Goal: Transaction & Acquisition: Obtain resource

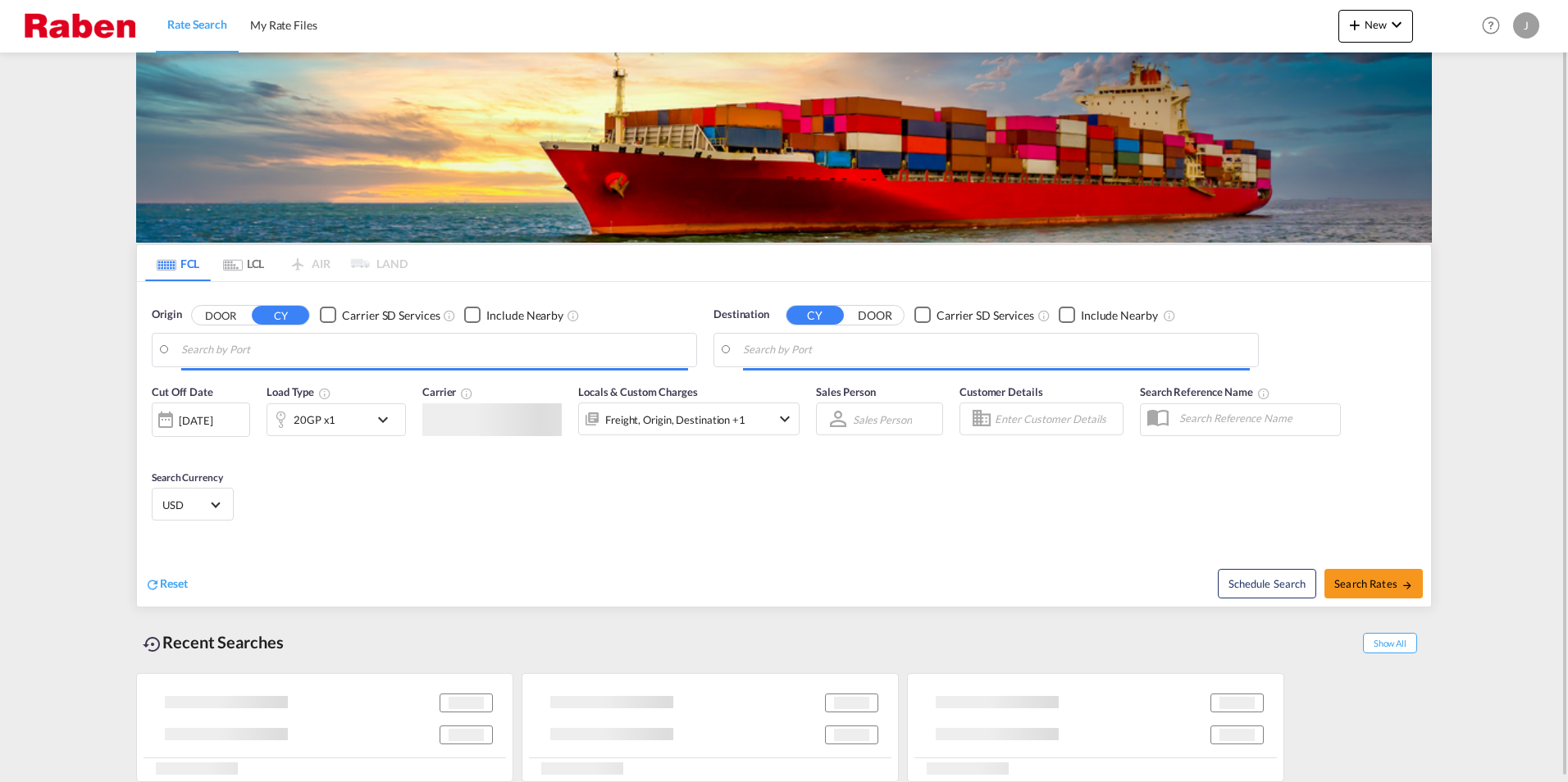
type input "[GEOGRAPHIC_DATA], [GEOGRAPHIC_DATA]"
type input "Jeddah, SAJED"
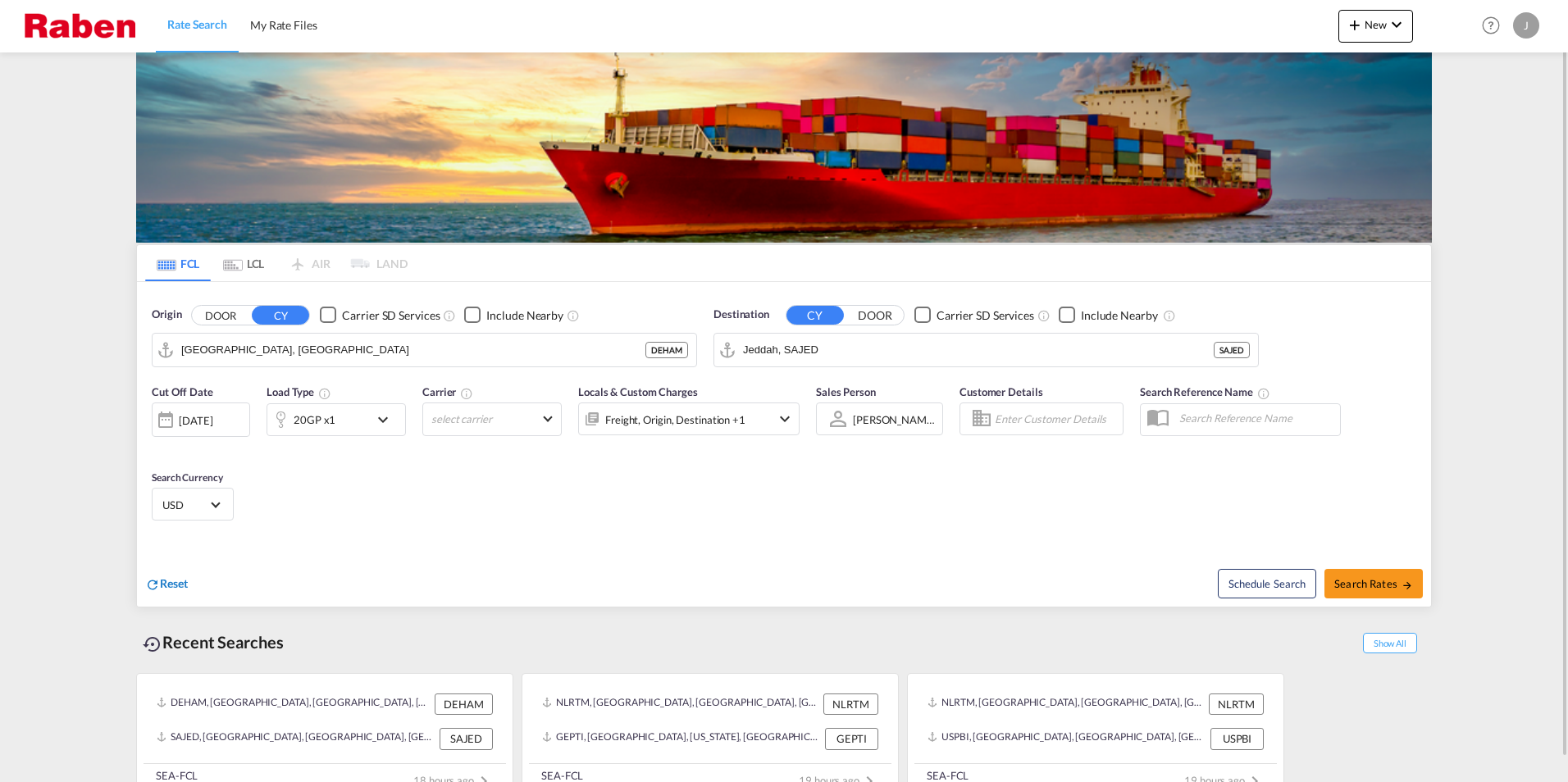
click at [159, 587] on md-icon "icon-refresh" at bounding box center [152, 584] width 15 height 15
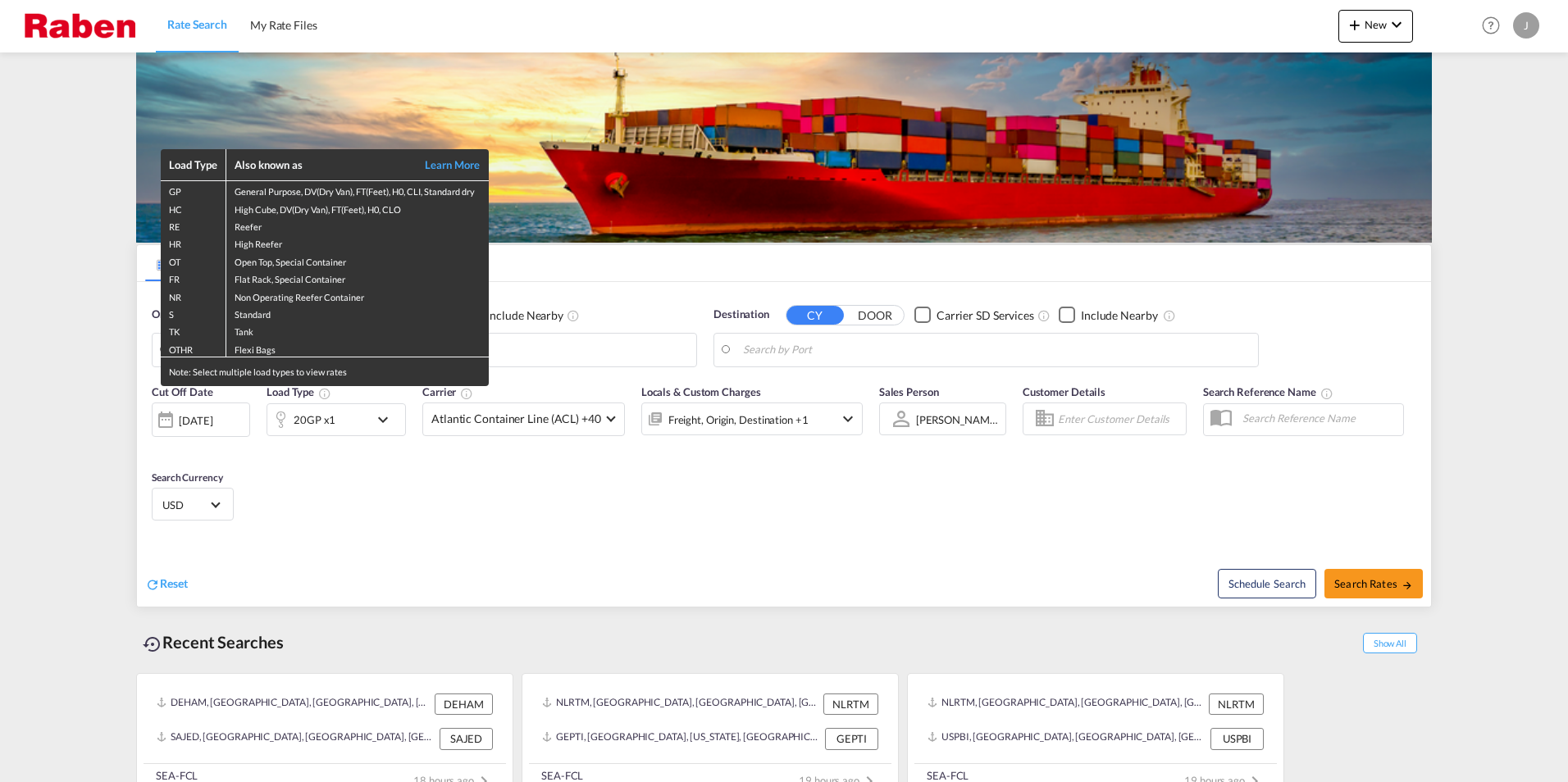
click at [524, 342] on div "Load Type Also known as Learn More GP General Purpose, DV(Dry Van), FT(Feet), H…" at bounding box center [784, 391] width 1568 height 782
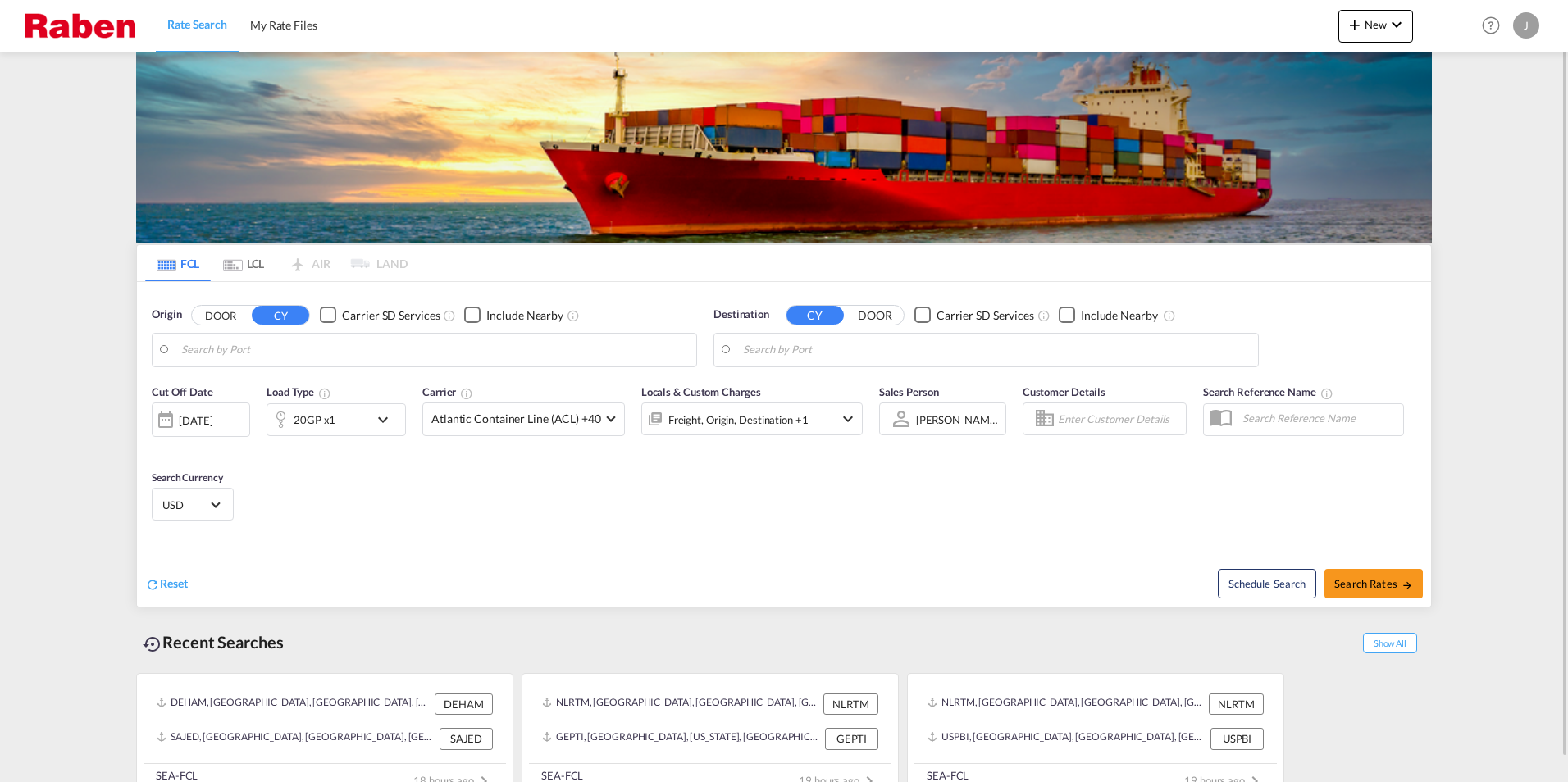
click at [524, 348] on body "Rate Search My Rate Files Rate Search My Rate Files New Rates Ratecard Rateshee…" at bounding box center [784, 391] width 1568 height 782
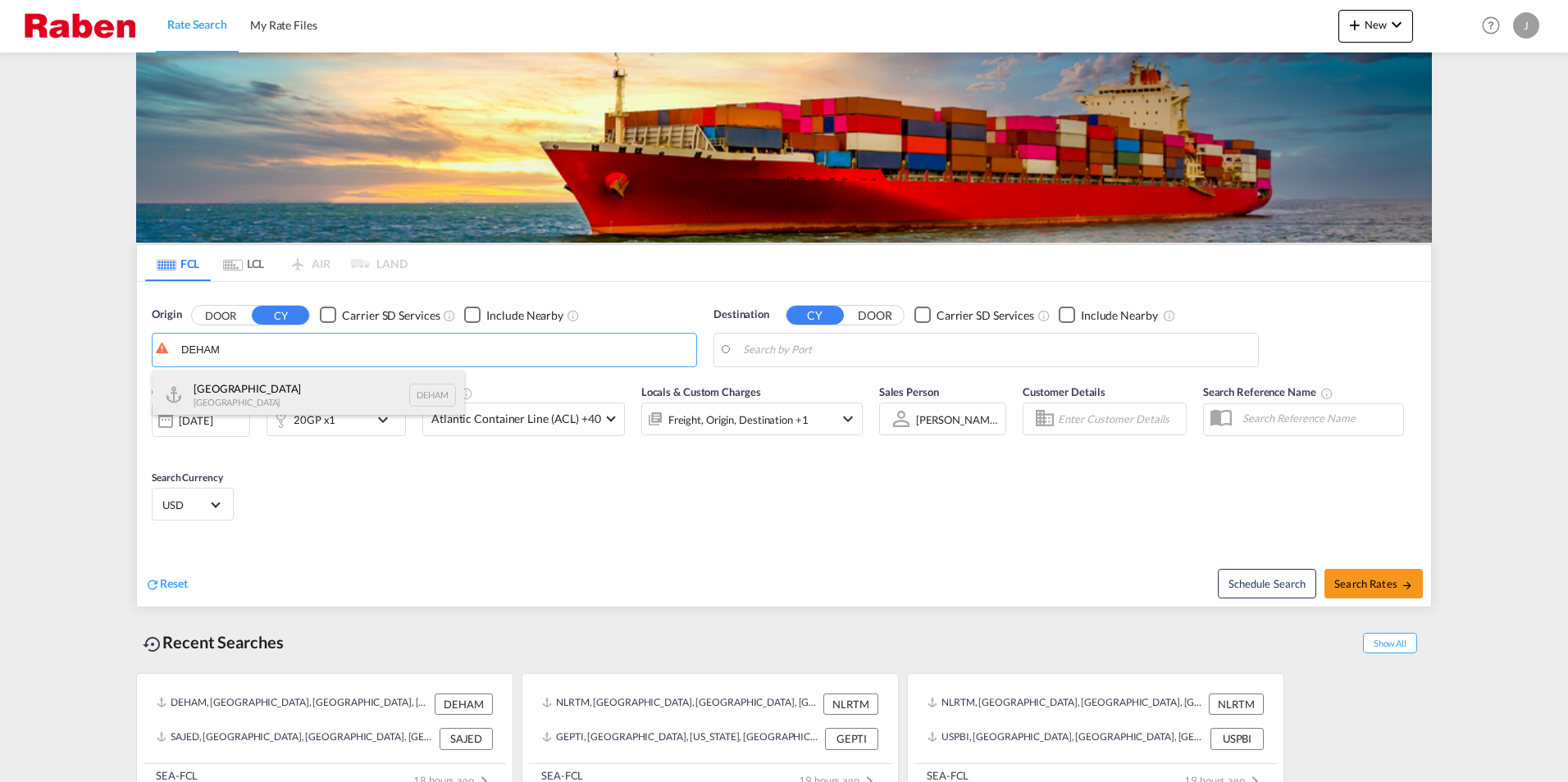
click at [319, 384] on div "[GEOGRAPHIC_DATA] [GEOGRAPHIC_DATA] DEHAM" at bounding box center [308, 395] width 312 height 49
type input "[GEOGRAPHIC_DATA], [GEOGRAPHIC_DATA]"
click at [856, 354] on body "Rate Search My Rate Files Rate Search My Rate Files New Rates Ratecard Rateshee…" at bounding box center [784, 391] width 1568 height 782
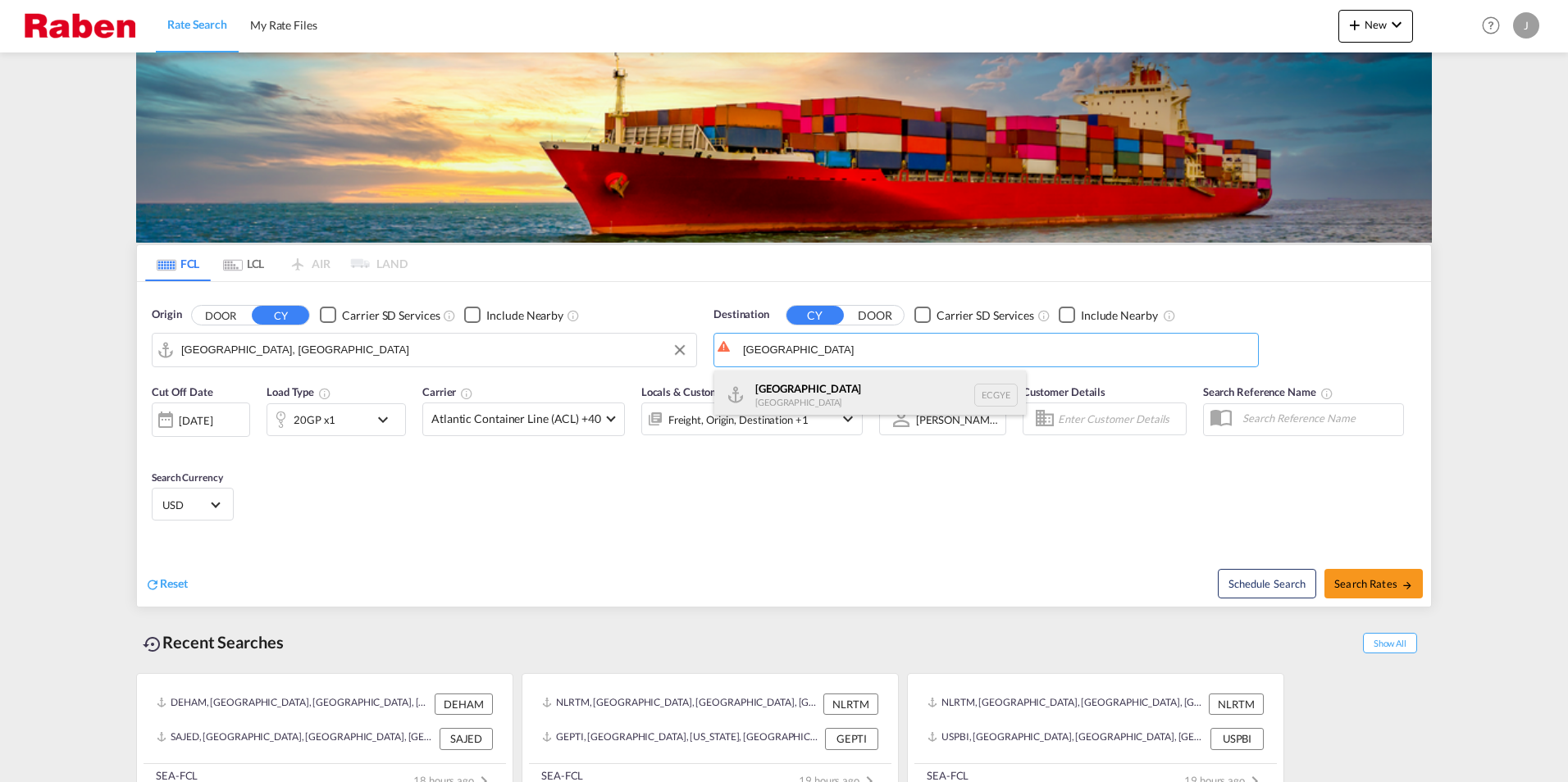
click at [822, 391] on div "Guayaquil [GEOGRAPHIC_DATA] [GEOGRAPHIC_DATA]" at bounding box center [870, 395] width 312 height 49
type input "[GEOGRAPHIC_DATA], ECGYE"
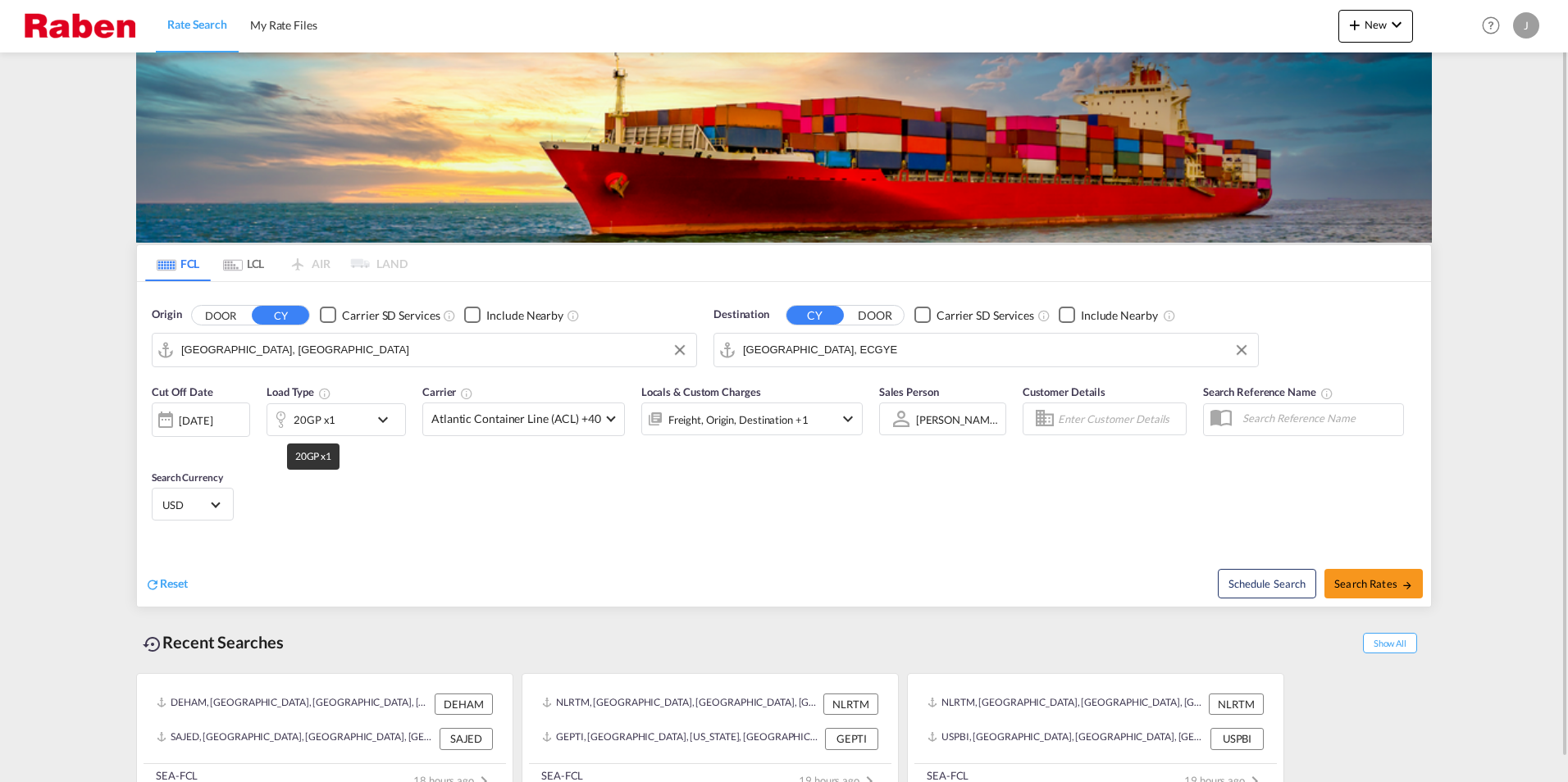
click at [313, 425] on div "20GP x1" at bounding box center [313, 419] width 41 height 23
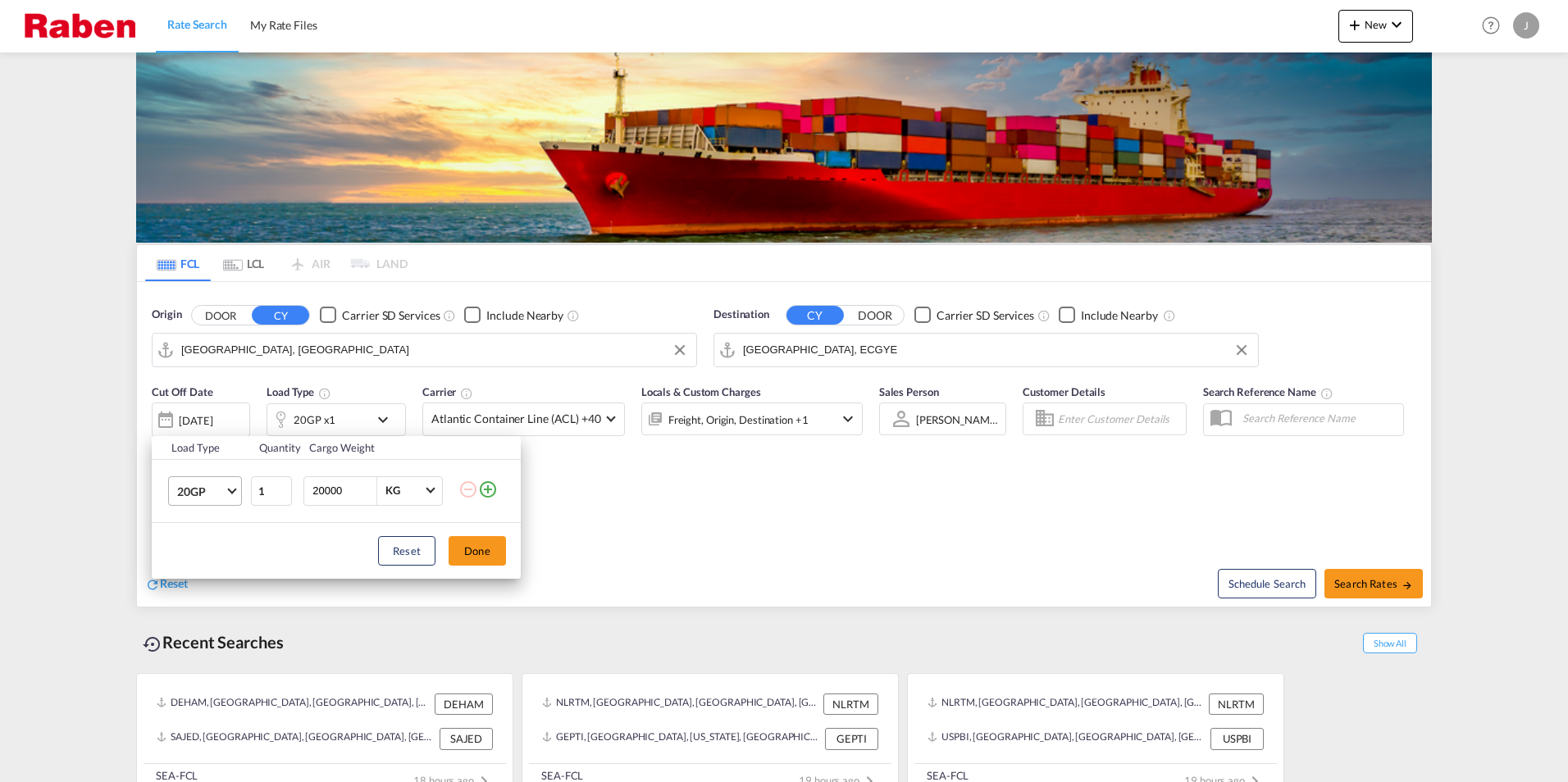
click at [231, 494] on md-select-value "20GP" at bounding box center [208, 491] width 65 height 28
click at [206, 535] on md-option "40GP" at bounding box center [220, 530] width 111 height 40
click at [322, 491] on input "20000" at bounding box center [343, 491] width 65 height 28
type input "26000"
click at [490, 550] on button "Done" at bounding box center [477, 550] width 57 height 29
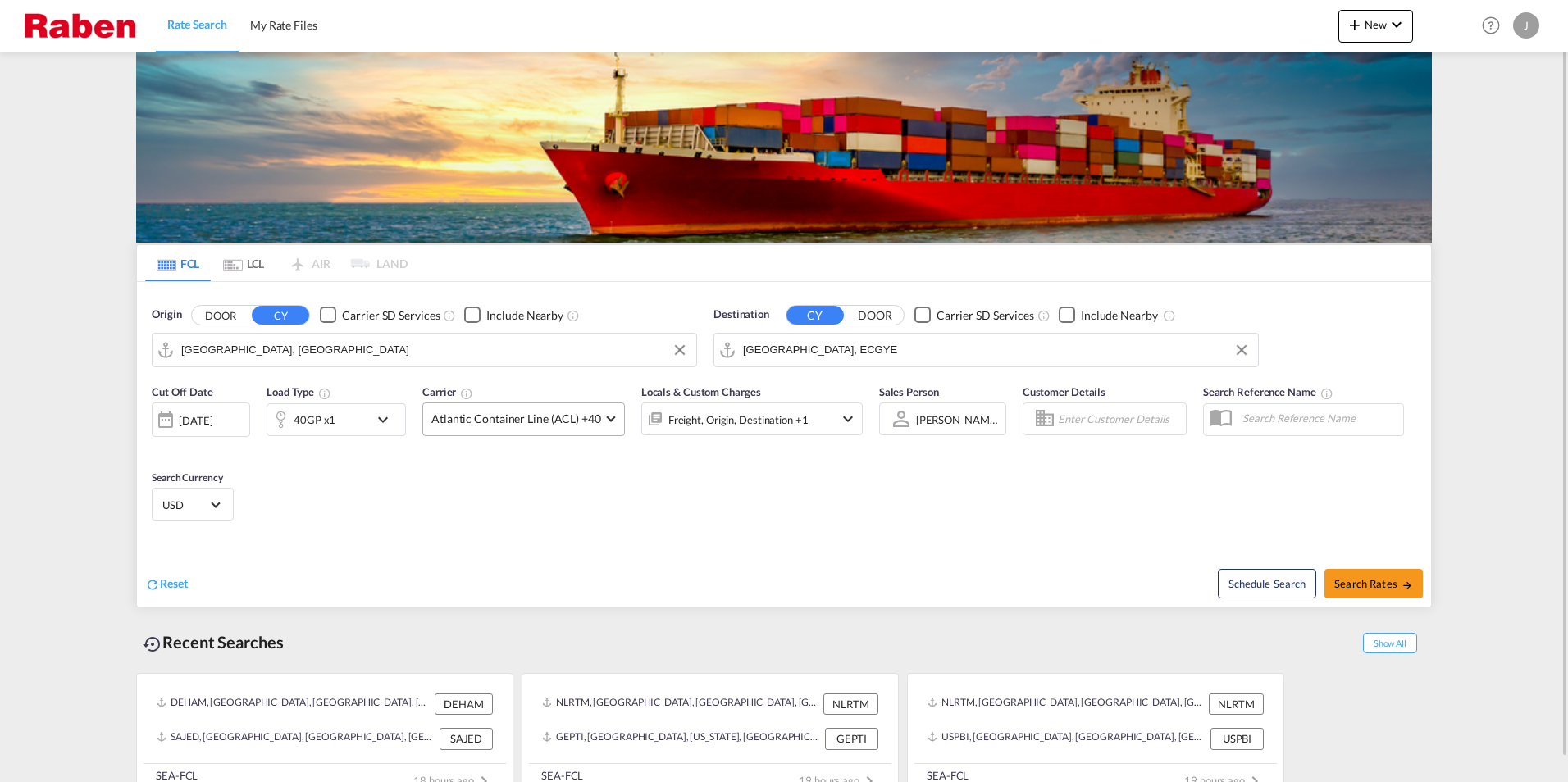
click at [606, 417] on span at bounding box center [610, 417] width 9 height 9
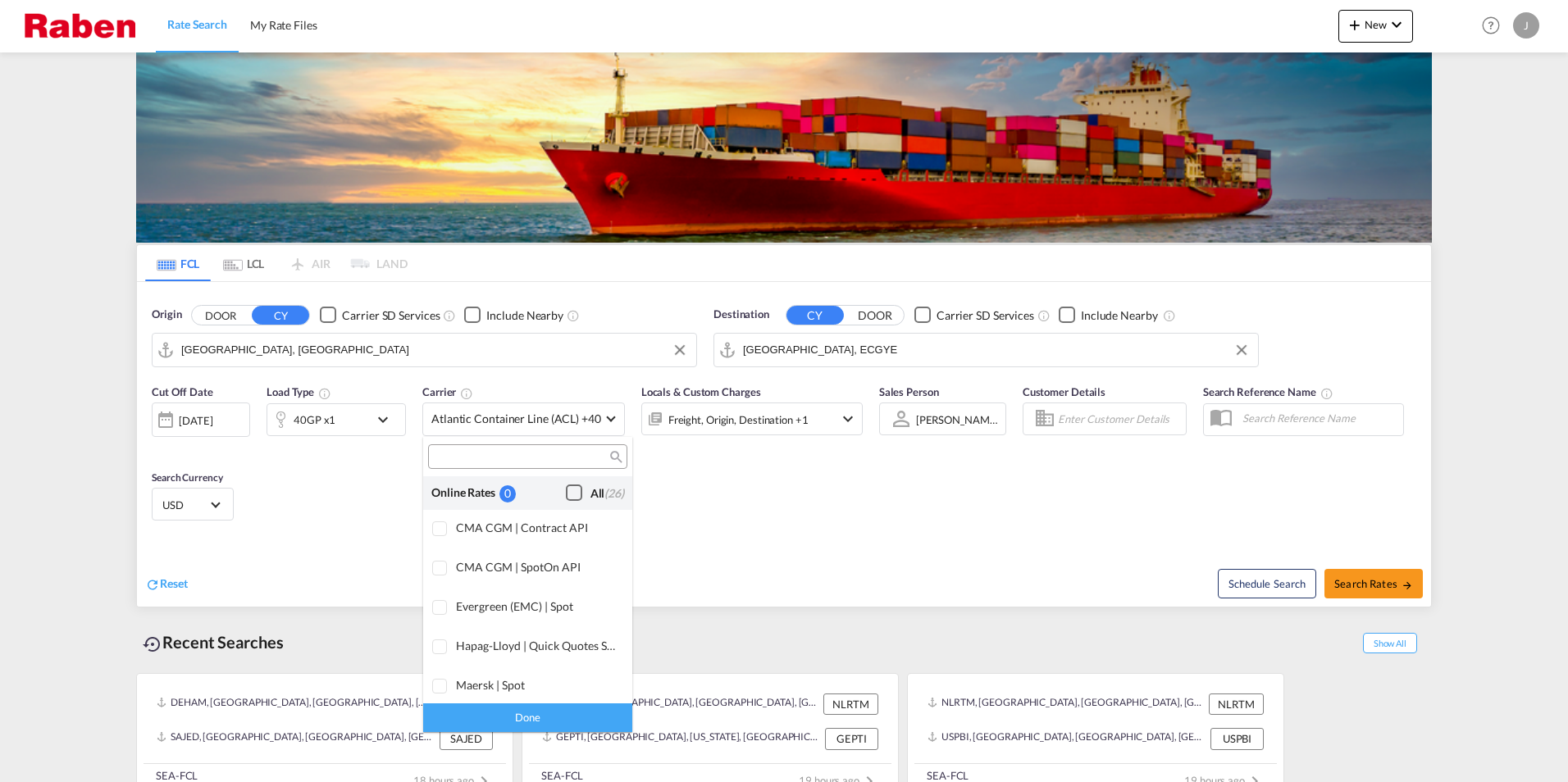
scroll to position [1002, 0]
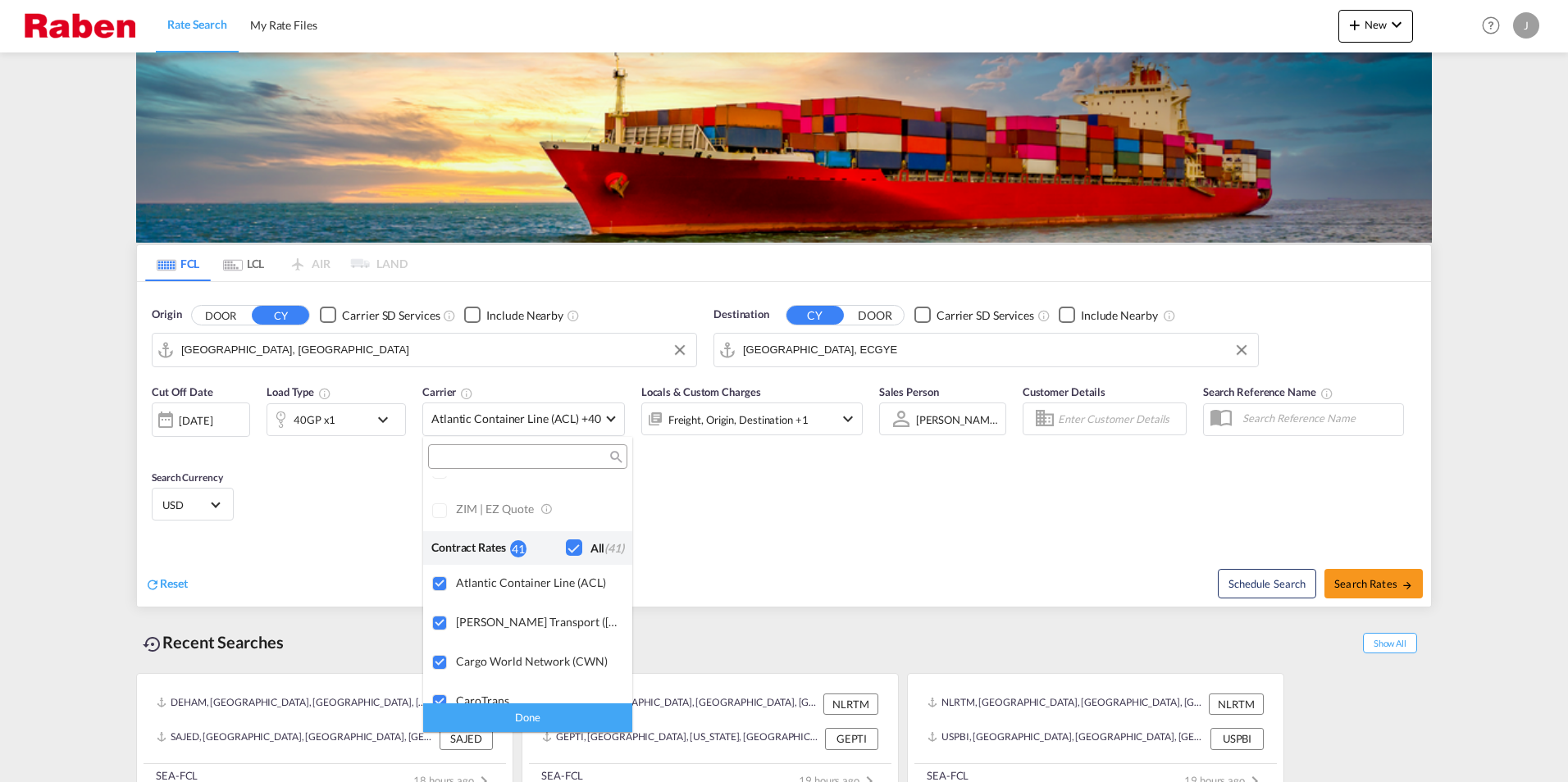
click at [566, 551] on div "Checkbox No Ink" at bounding box center [574, 547] width 17 height 17
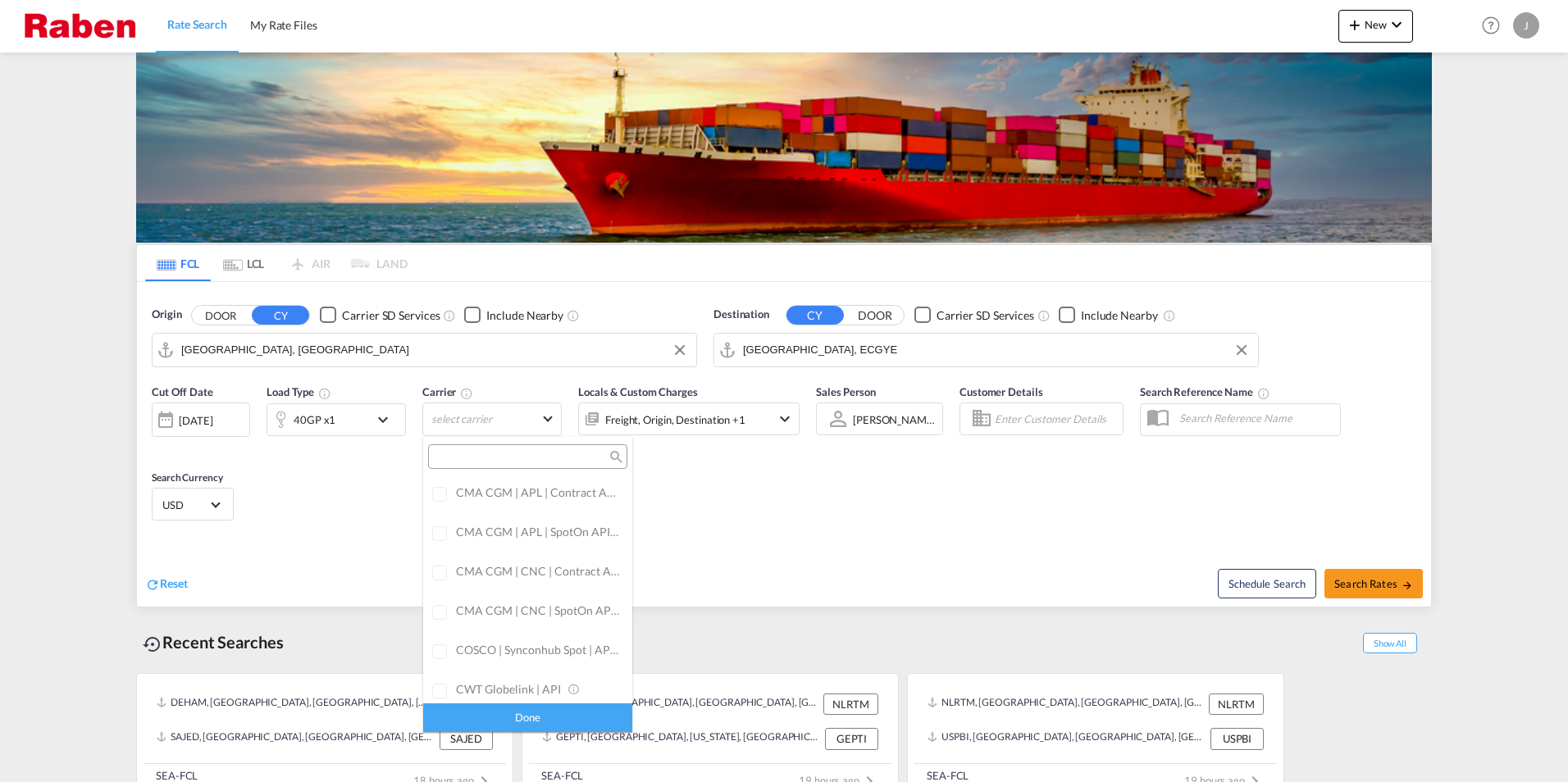
scroll to position [0, 0]
click at [566, 491] on div "Checkbox No Ink" at bounding box center [574, 493] width 17 height 17
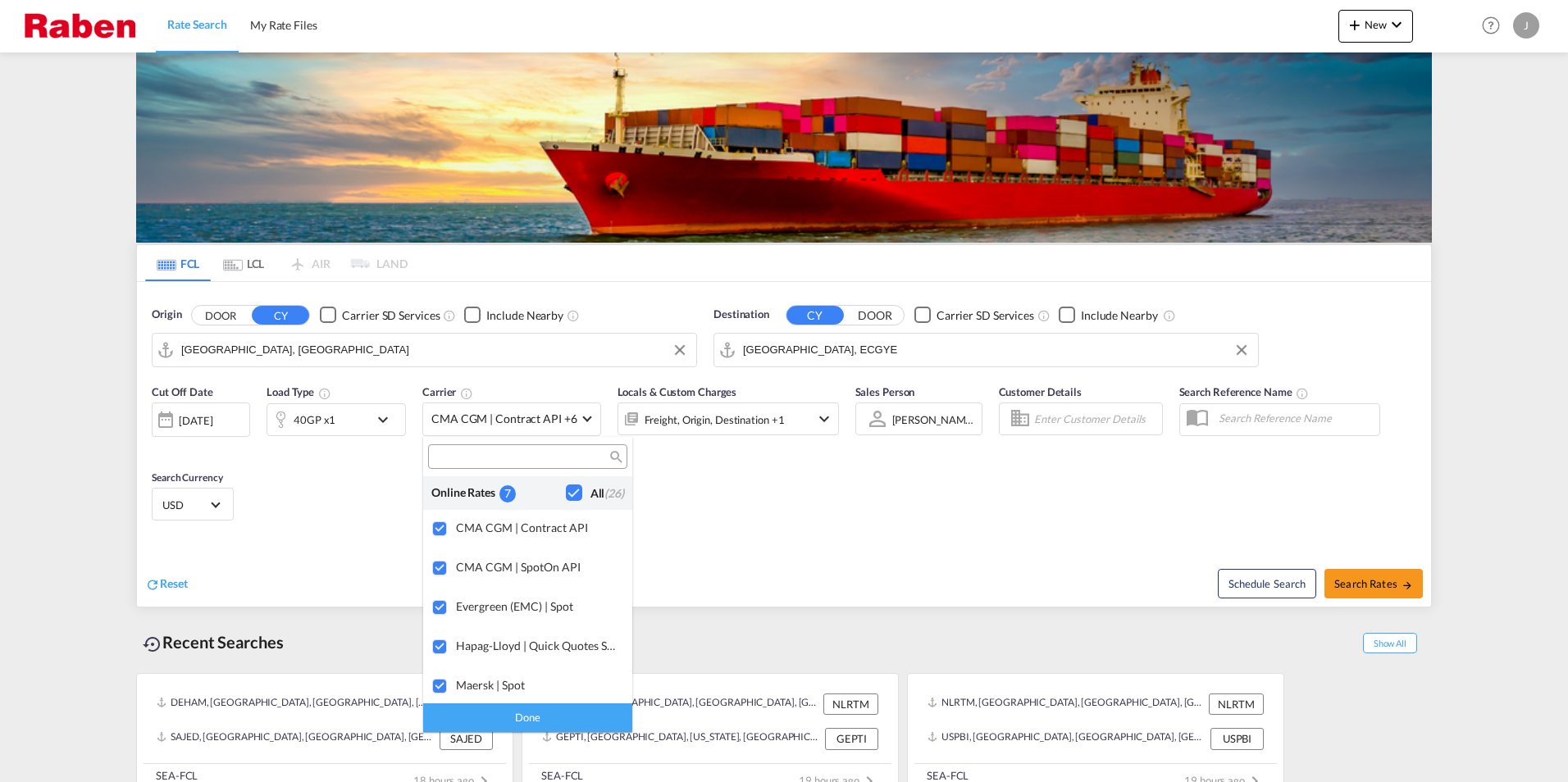
click at [534, 714] on div "Done" at bounding box center [527, 718] width 209 height 29
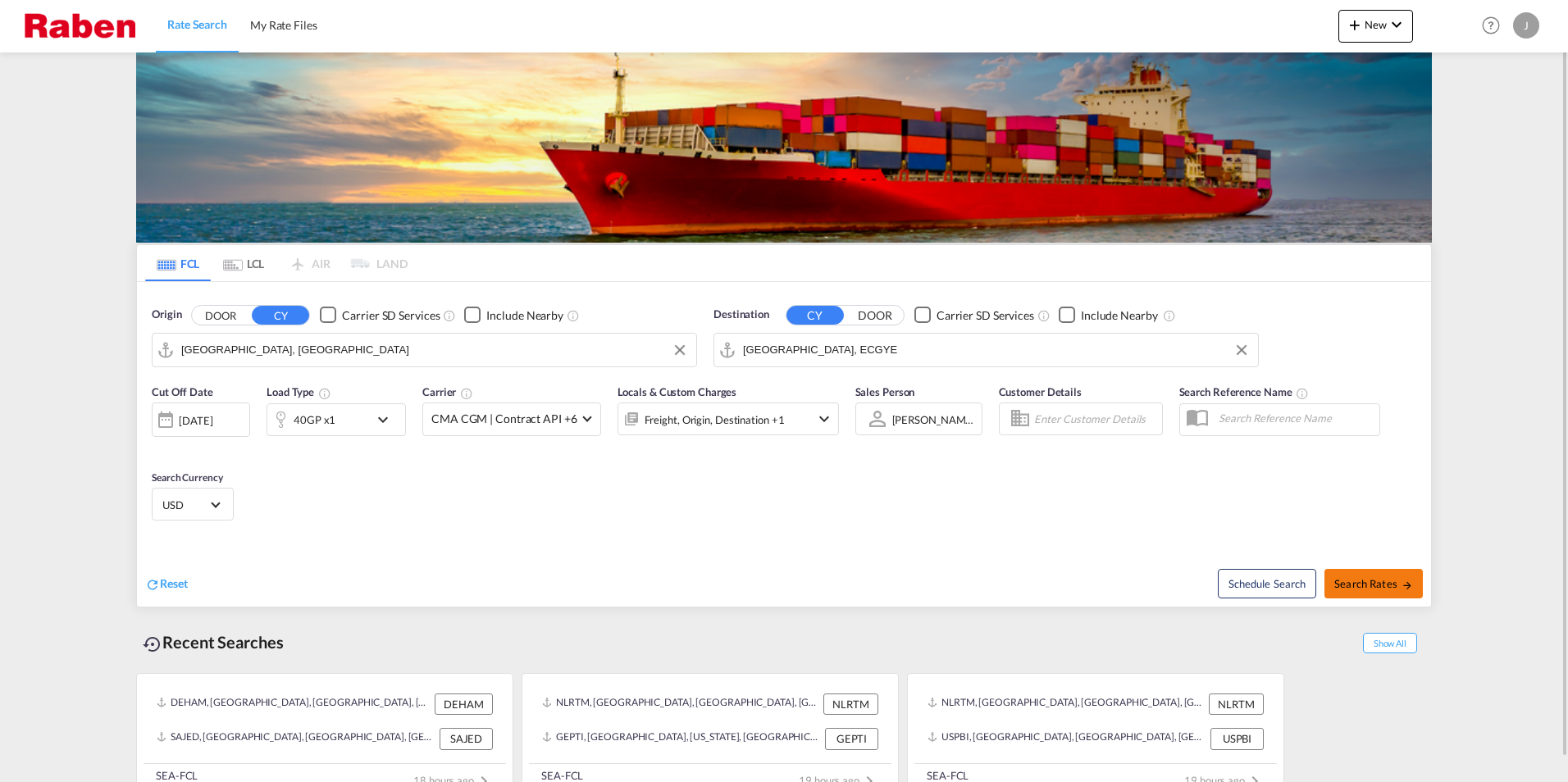
click at [1369, 584] on span "Search Rates" at bounding box center [1373, 583] width 79 height 13
type input "DEHAM to ECGYE / [DATE]"
